Goal: Task Accomplishment & Management: Complete application form

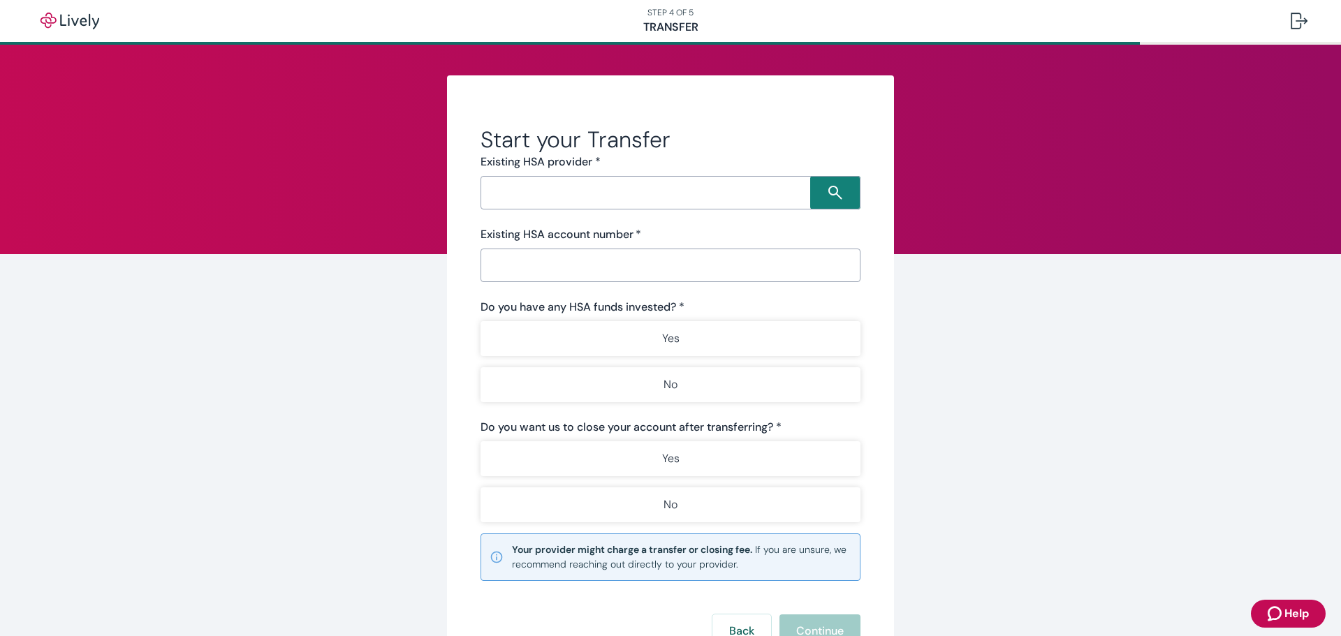
click at [543, 200] on input "Search input" at bounding box center [647, 193] width 325 height 20
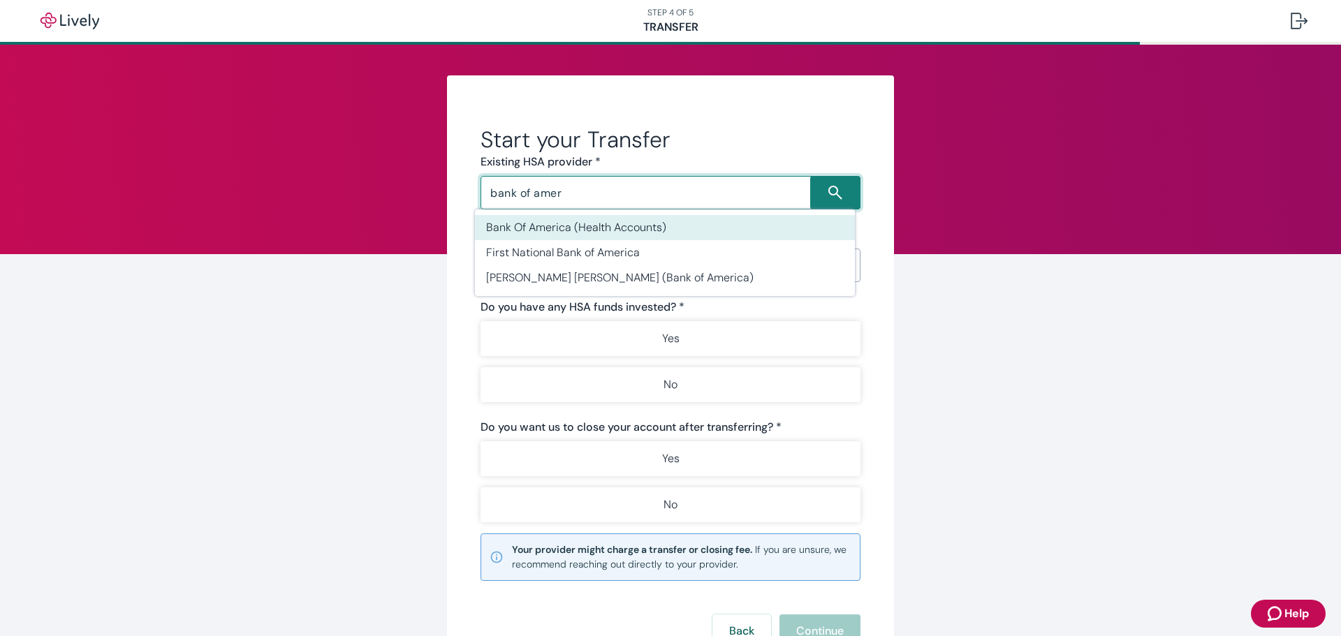
click at [571, 221] on li "Bank Of America (Health Accounts)" at bounding box center [665, 227] width 380 height 25
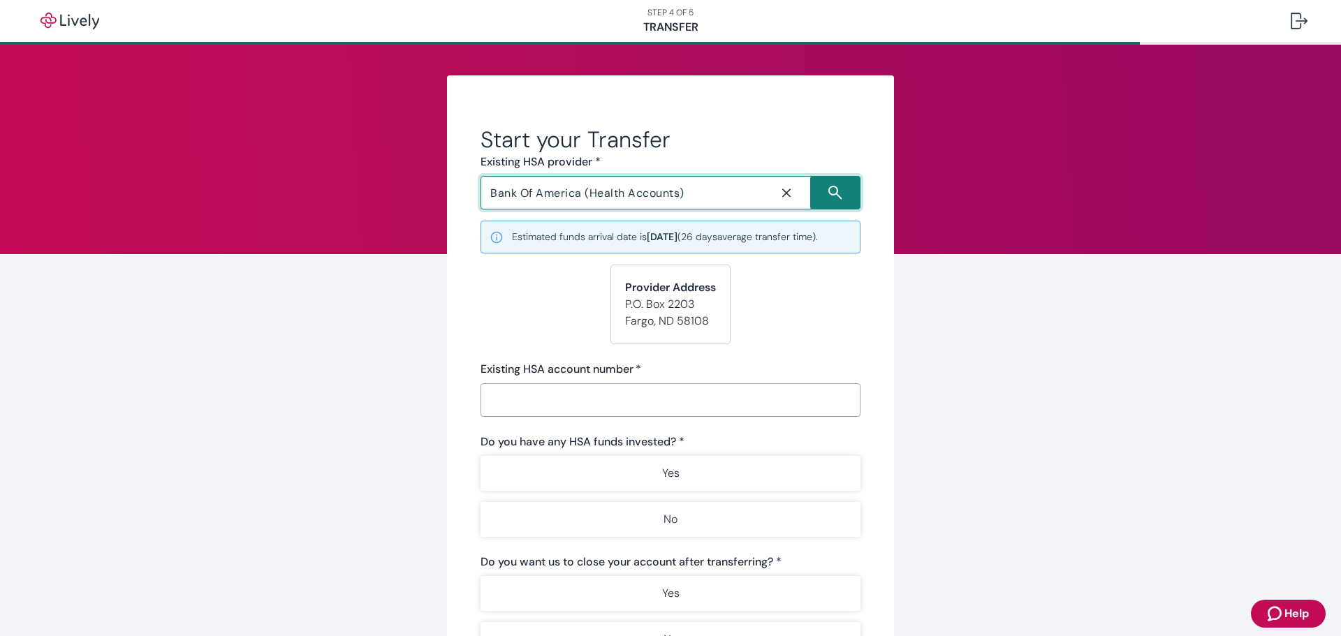
type input "Bank Of America (Health Accounts)"
click at [550, 393] on input "Existing HSA account number   *" at bounding box center [670, 400] width 380 height 28
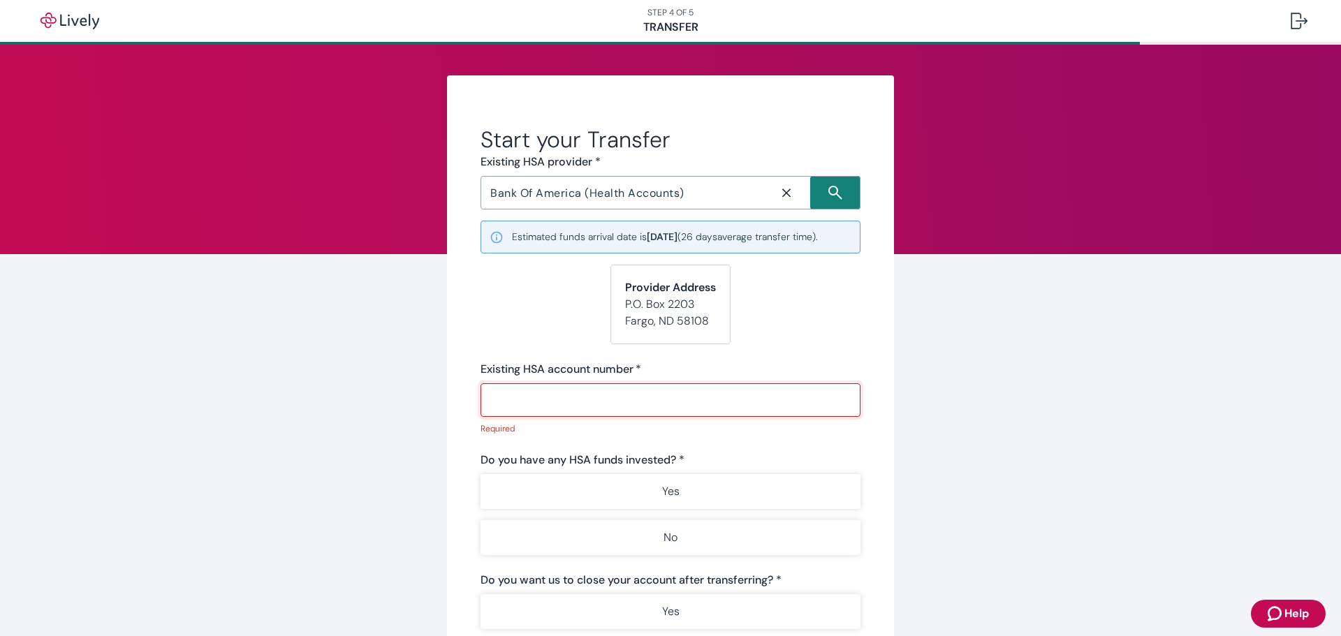
click at [564, 399] on input "Existing HSA account number   *" at bounding box center [670, 400] width 380 height 28
paste input "10000980795"
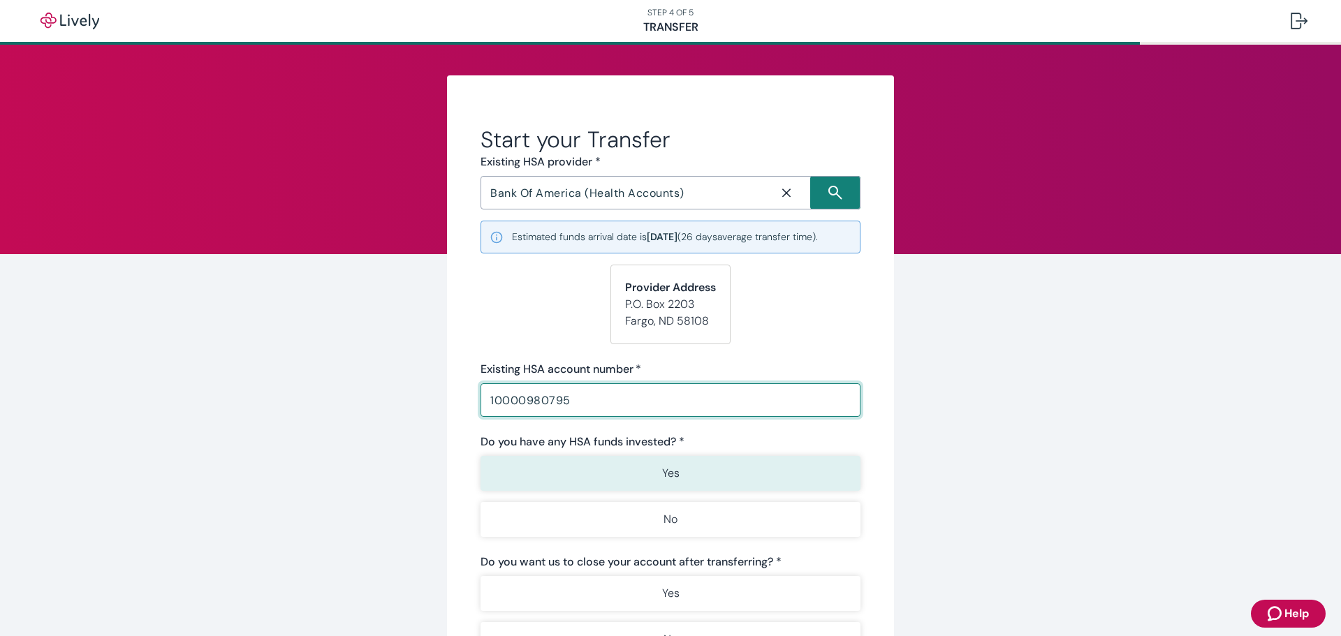
type input "10000980795"
click at [589, 468] on button "Yes" at bounding box center [670, 473] width 380 height 35
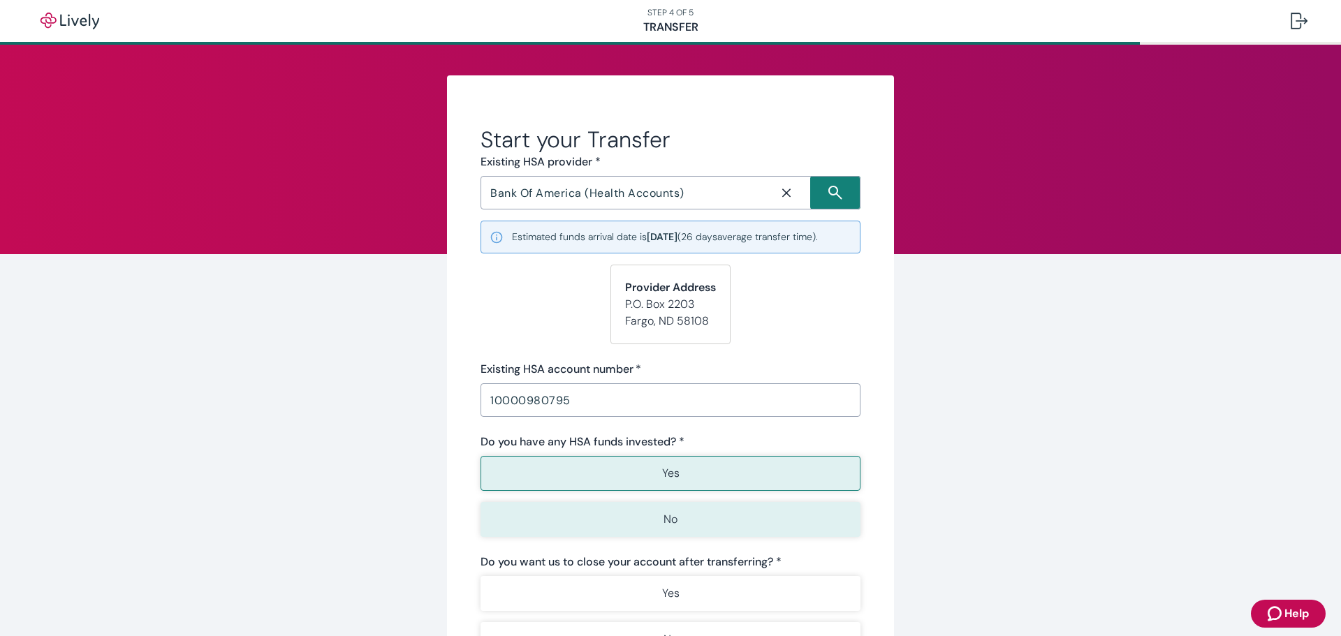
click at [594, 502] on button "No" at bounding box center [670, 519] width 380 height 35
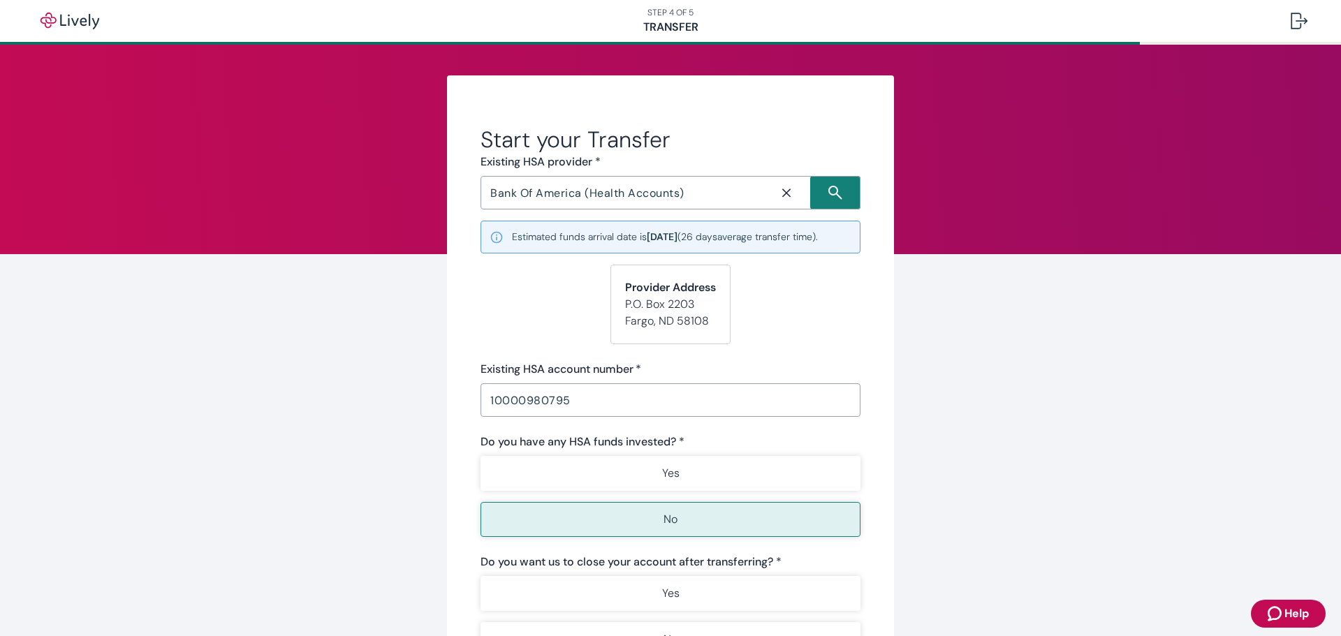
scroll to position [70, 0]
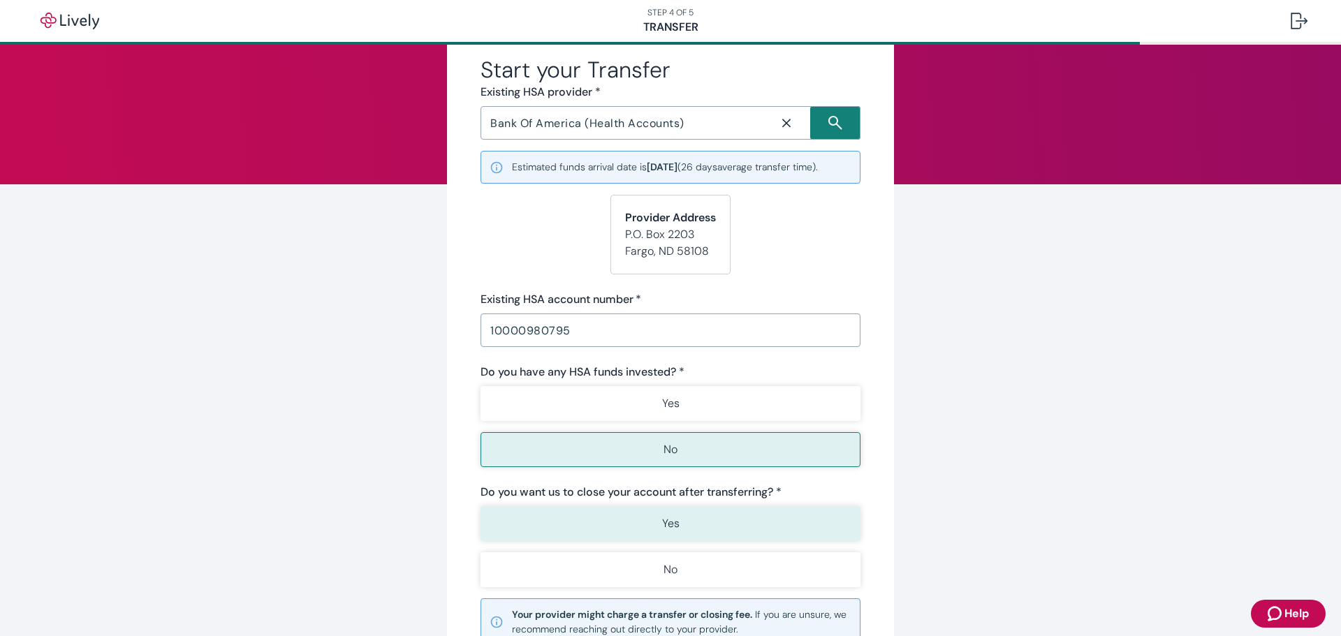
click at [594, 510] on button "Yes" at bounding box center [670, 523] width 380 height 35
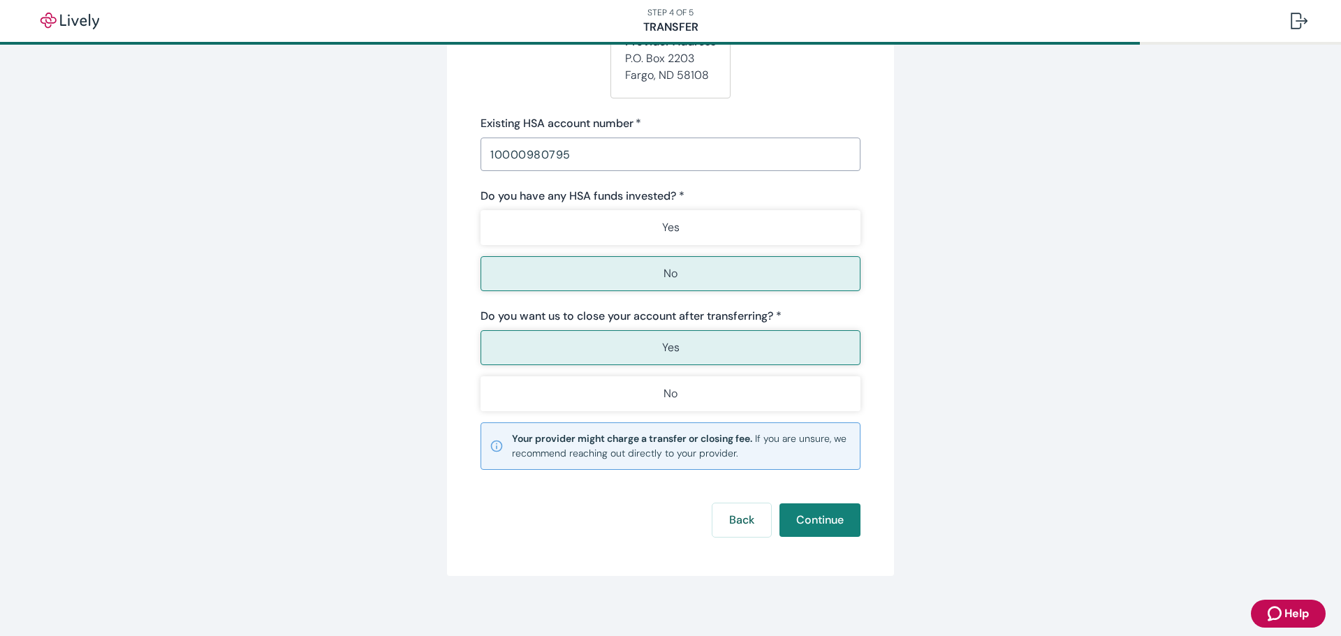
scroll to position [253, 0]
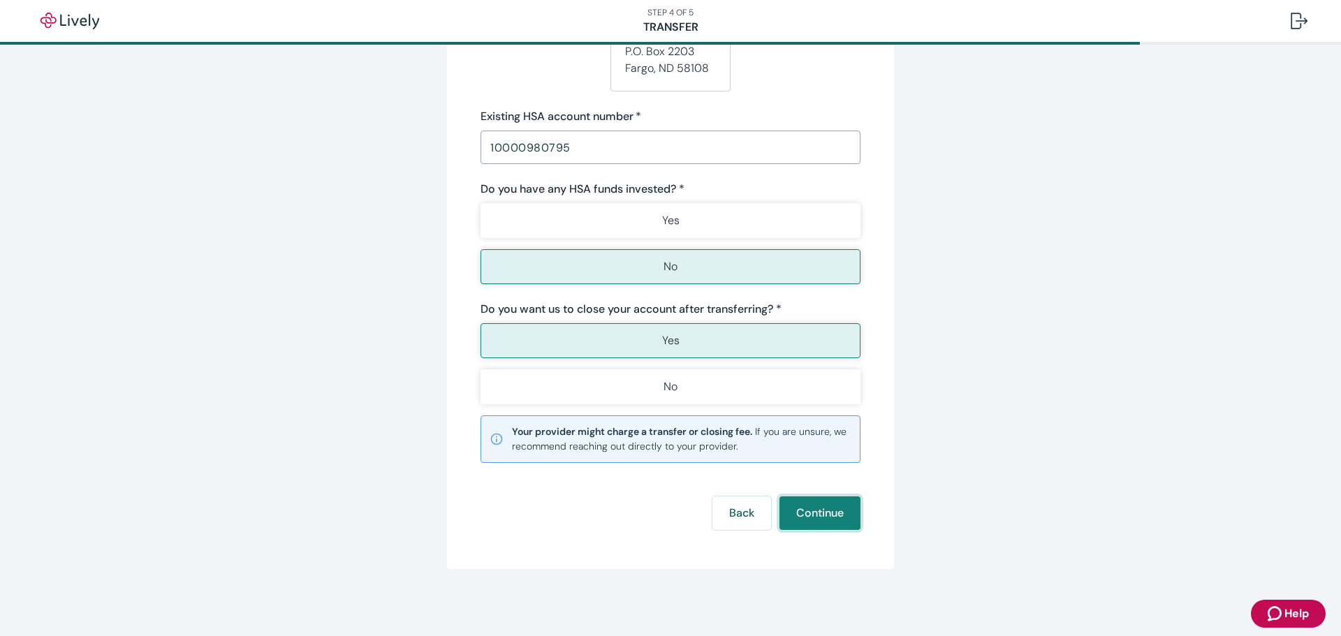
click at [802, 515] on button "Continue" at bounding box center [819, 513] width 81 height 34
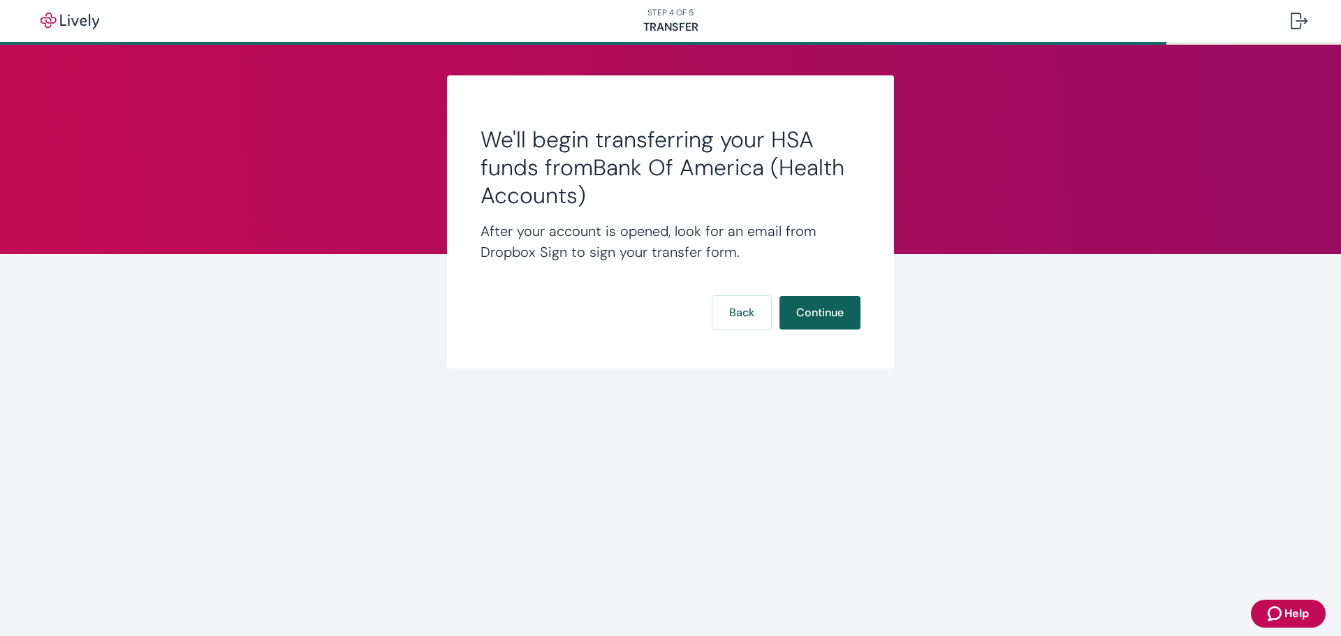
click at [807, 323] on button "Continue" at bounding box center [819, 313] width 81 height 34
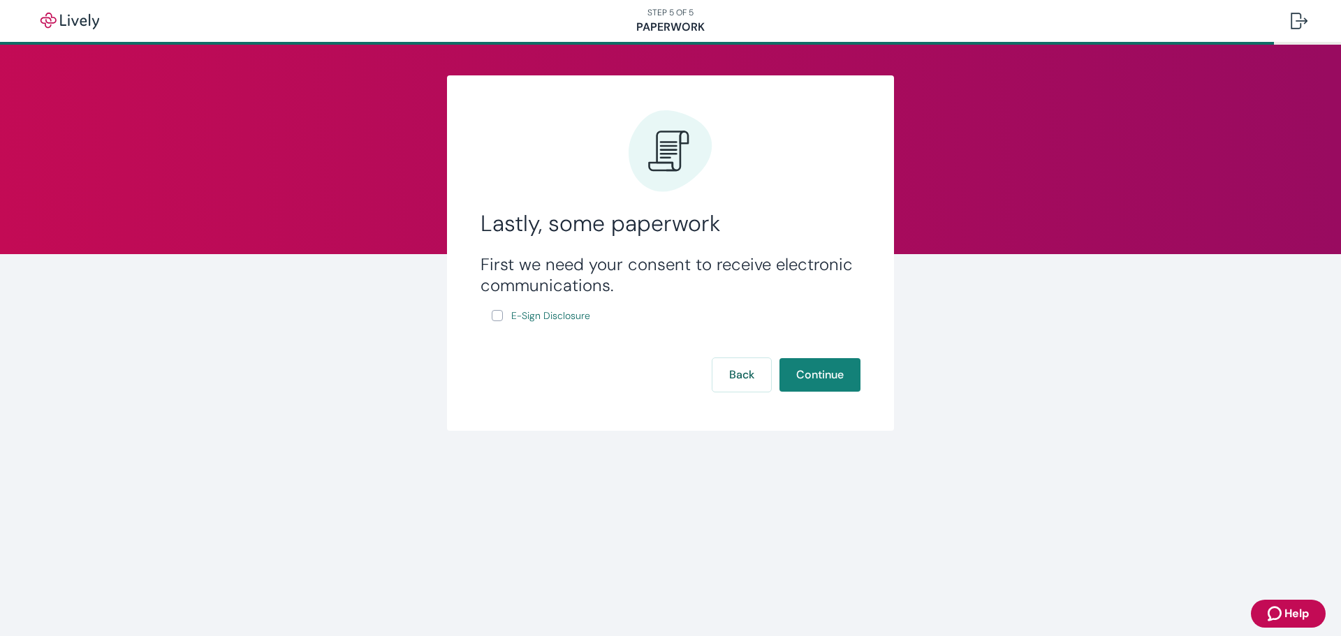
click at [496, 316] on input "E-Sign Disclosure" at bounding box center [497, 315] width 11 height 11
checkbox input "true"
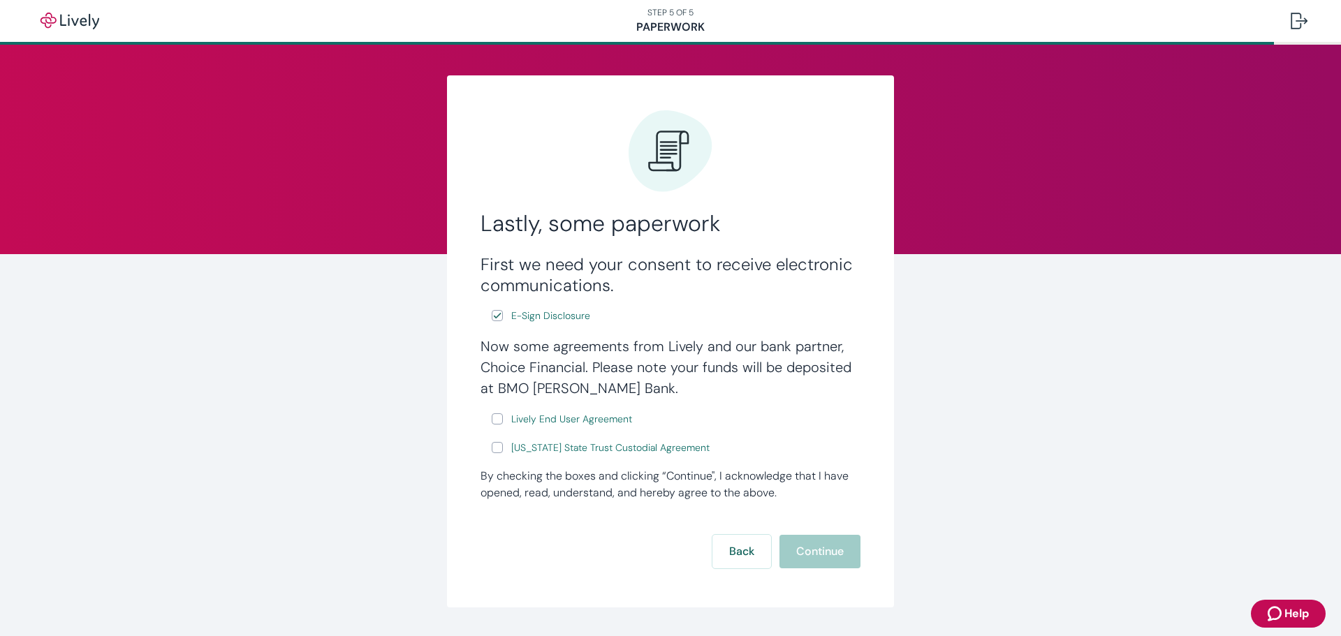
click at [496, 422] on input "Lively End User Agreement" at bounding box center [497, 418] width 11 height 11
checkbox input "true"
click at [492, 450] on input "[US_STATE] State Trust Custodial Agreement" at bounding box center [497, 447] width 11 height 11
checkbox input "true"
click at [529, 414] on span "Lively End User Agreement" at bounding box center [571, 419] width 121 height 15
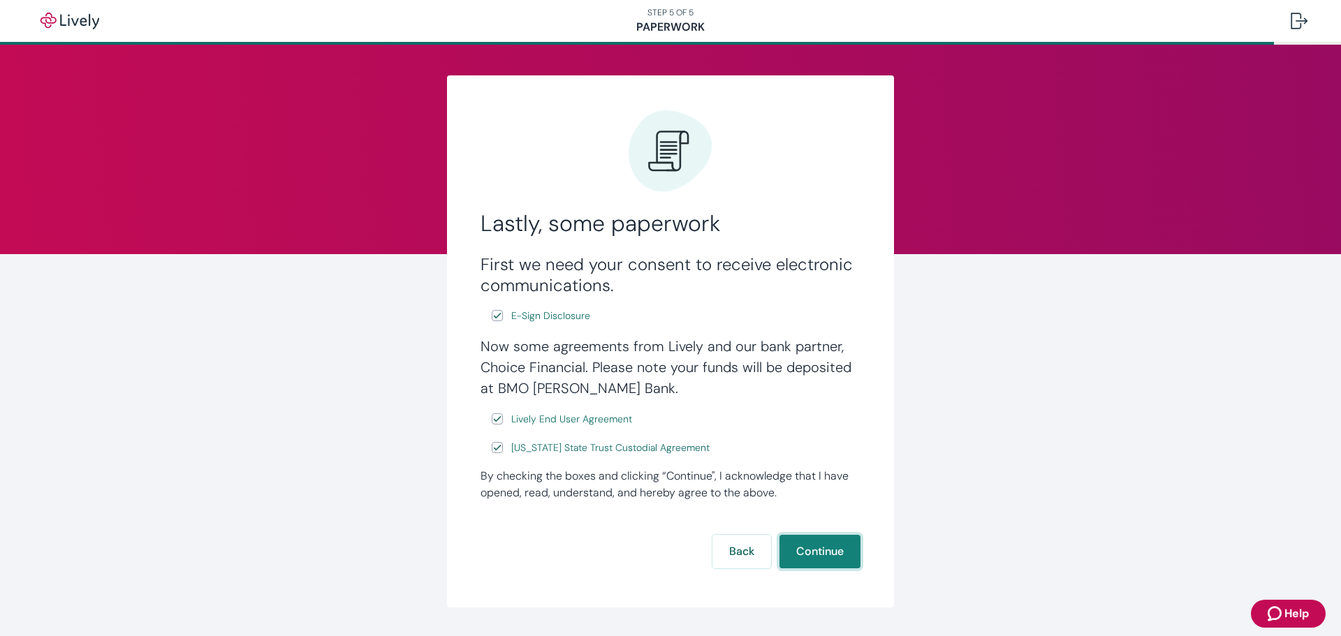
click at [793, 544] on button "Continue" at bounding box center [819, 552] width 81 height 34
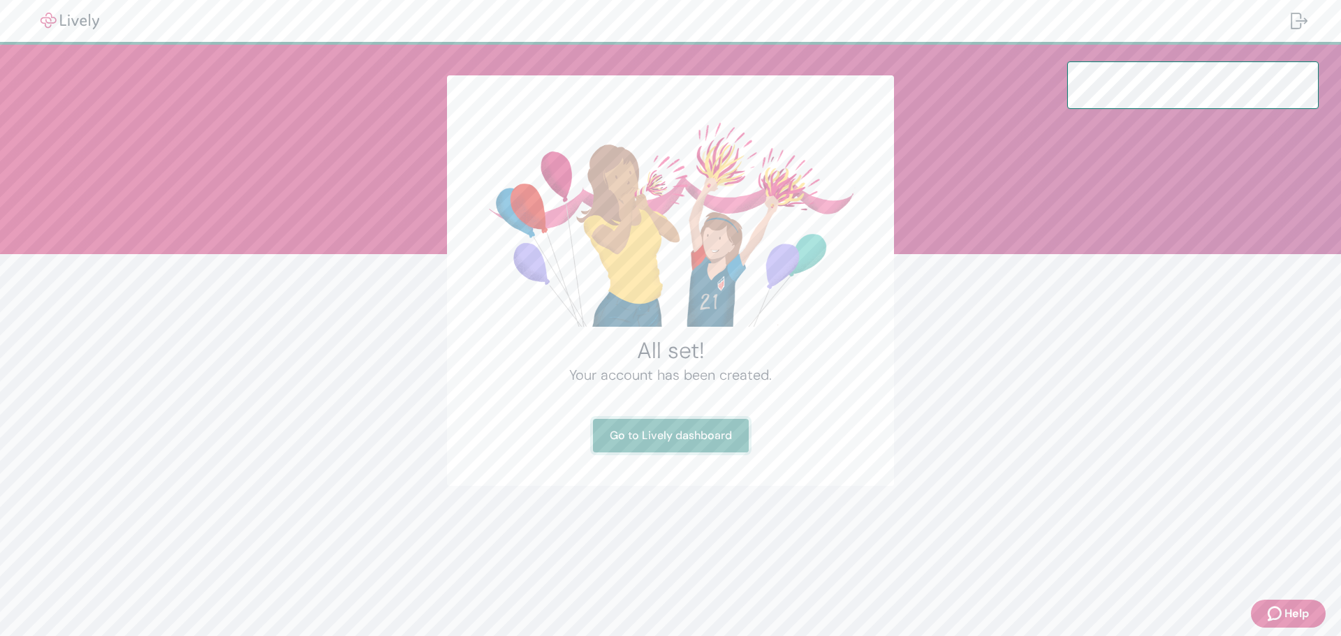
click at [666, 438] on link "Go to Lively dashboard" at bounding box center [671, 436] width 156 height 34
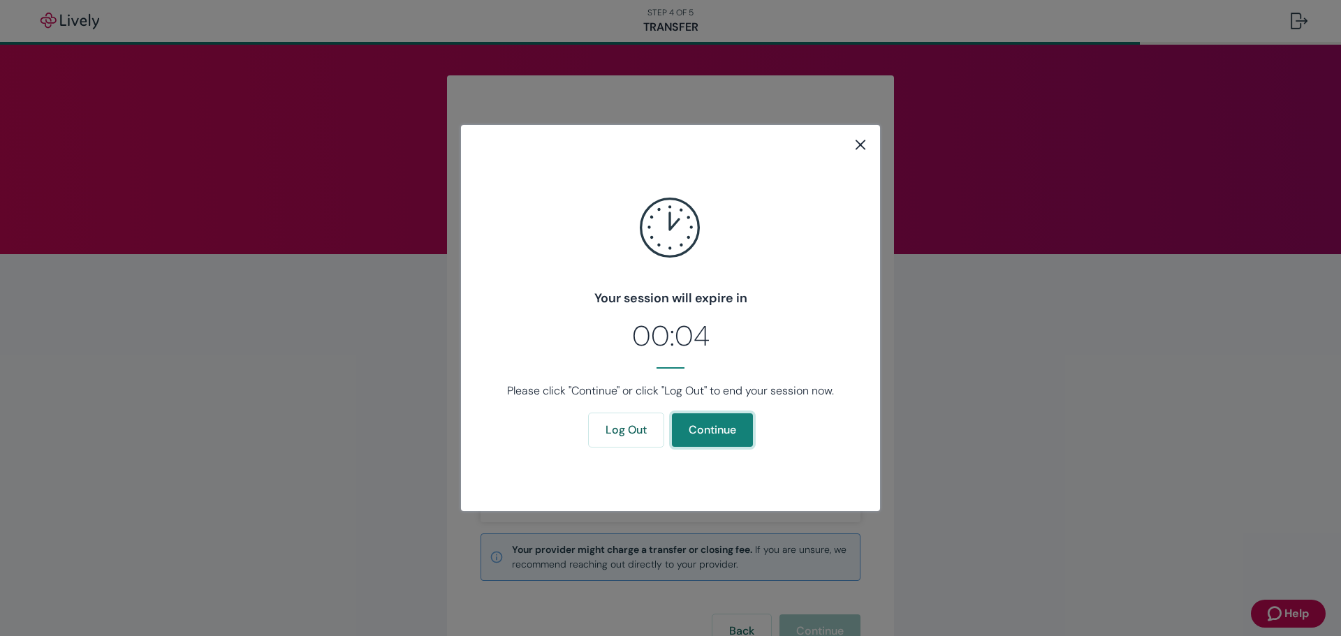
click at [690, 428] on button "Continue" at bounding box center [712, 430] width 81 height 34
